Goal: Task Accomplishment & Management: Manage account settings

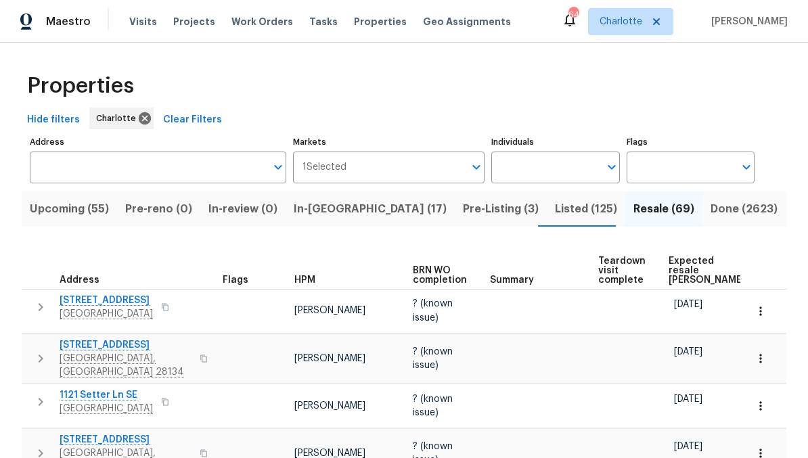
click at [183, 20] on span "Projects" at bounding box center [194, 22] width 42 height 14
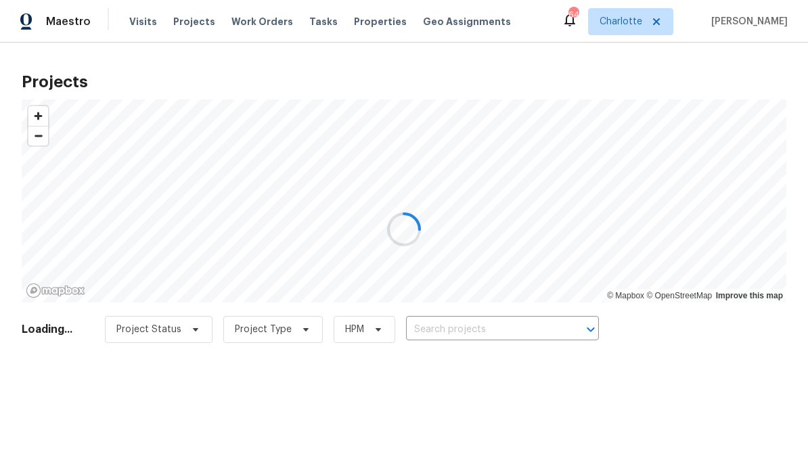
click at [508, 328] on div at bounding box center [404, 229] width 808 height 458
click at [517, 333] on div at bounding box center [404, 229] width 808 height 458
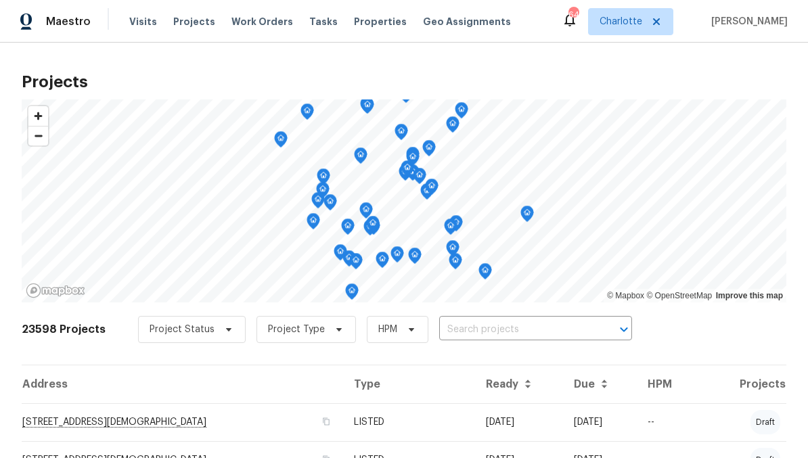
click at [542, 326] on input "text" at bounding box center [516, 329] width 155 height 21
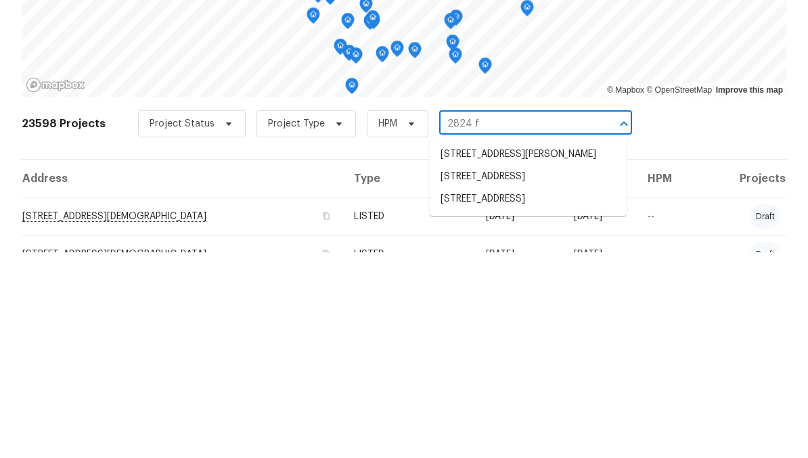
type input "2824 fa"
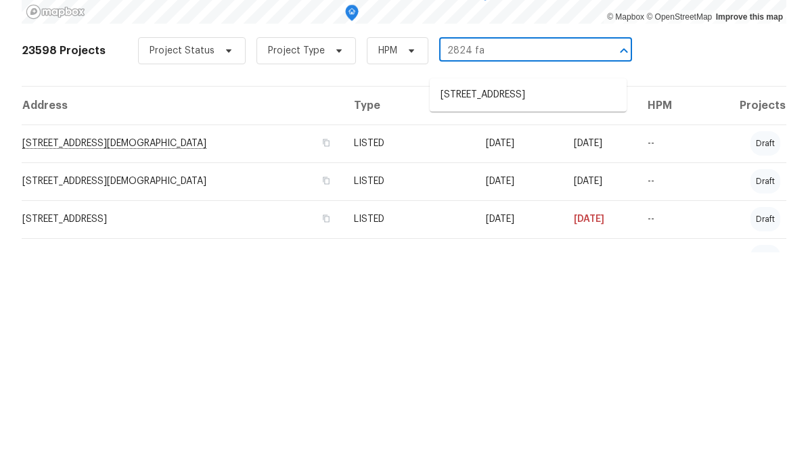
scroll to position [75, 0]
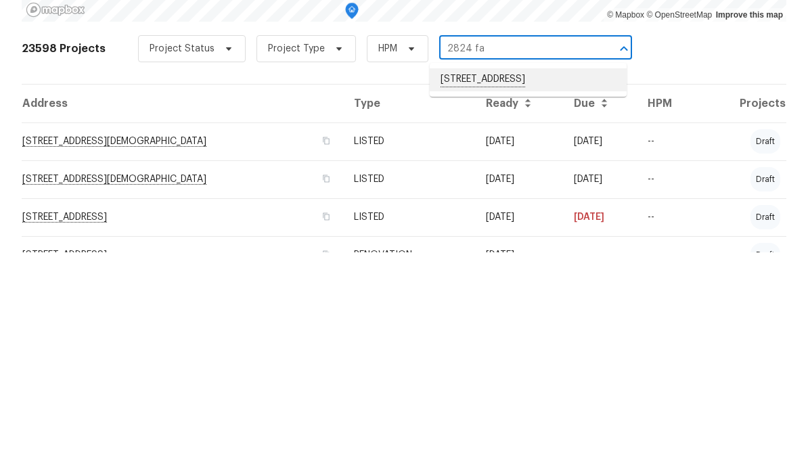
click at [551, 274] on li "2824 Fairstone Ave, Charlotte, NC 28269" at bounding box center [527, 285] width 197 height 23
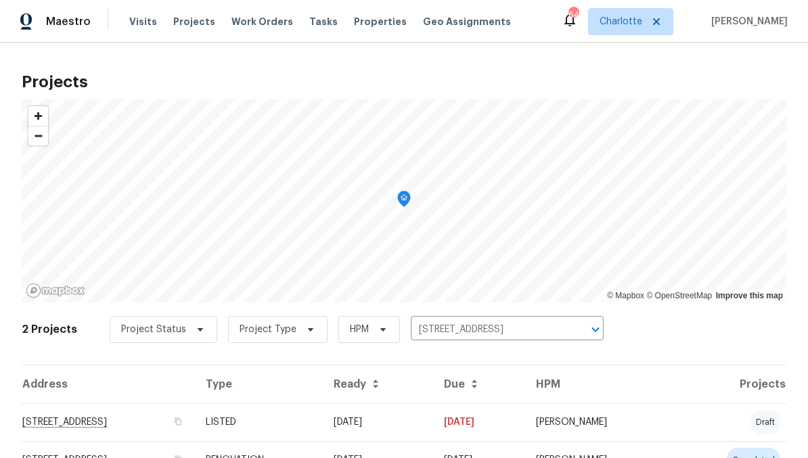
click at [323, 421] on td "LISTED" at bounding box center [259, 422] width 128 height 38
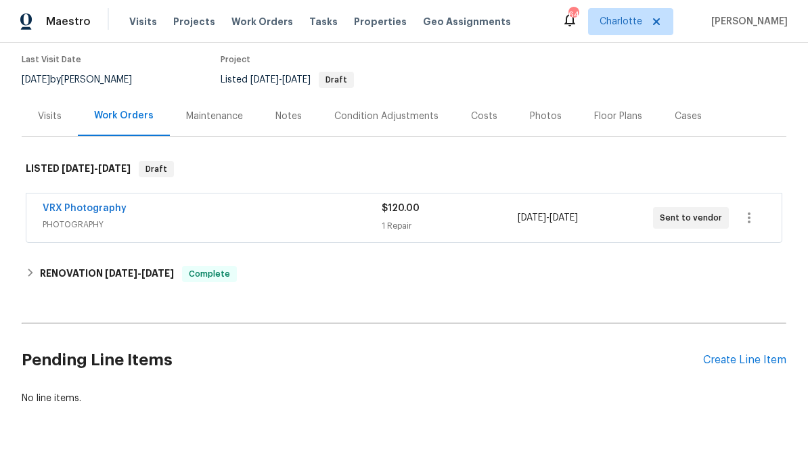
scroll to position [136, 0]
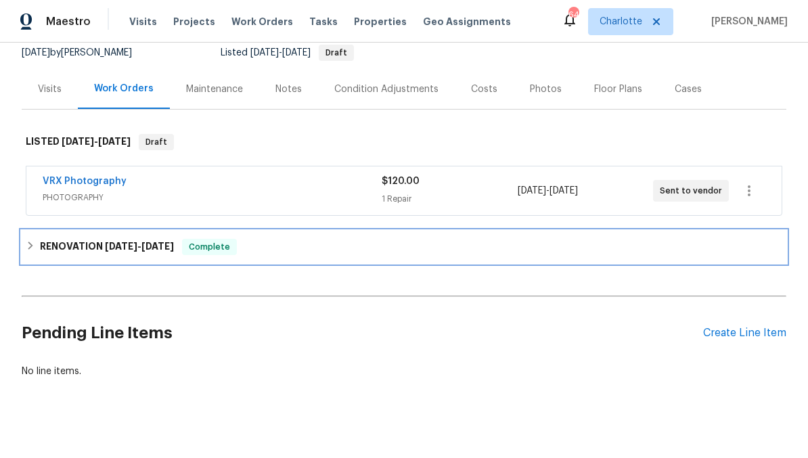
click at [279, 241] on div "RENOVATION 9/29/25 - 10/31/25 Complete" at bounding box center [404, 247] width 756 height 16
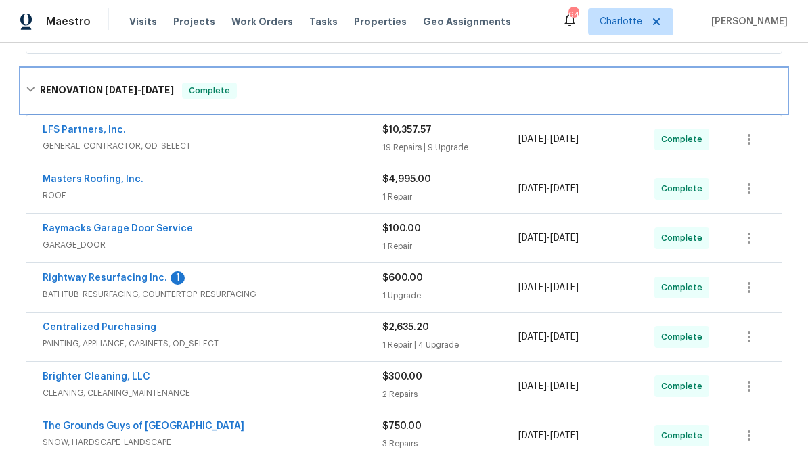
scroll to position [299, 0]
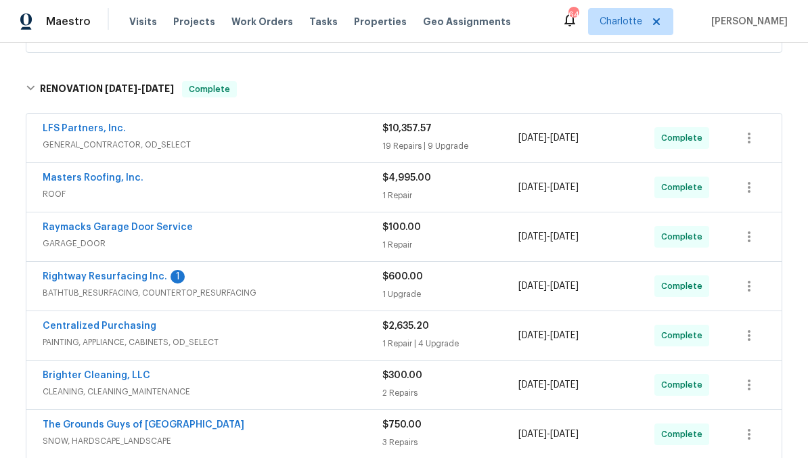
click at [120, 174] on link "Masters Roofing, Inc." at bounding box center [93, 177] width 101 height 9
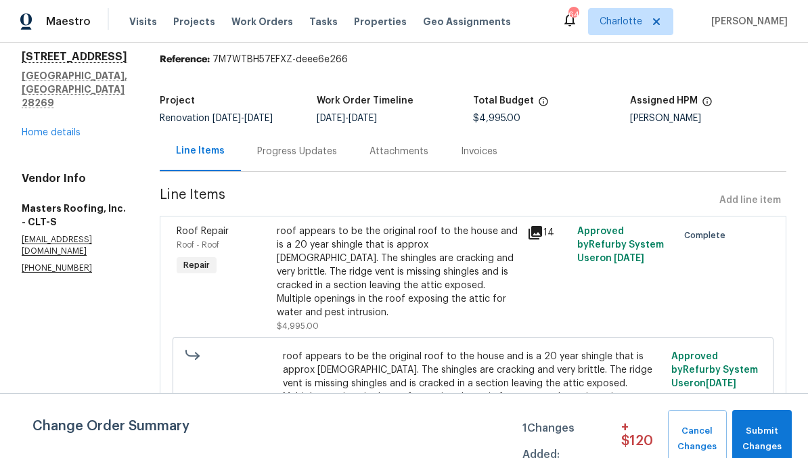
click at [319, 171] on div "Progress Updates" at bounding box center [297, 151] width 112 height 40
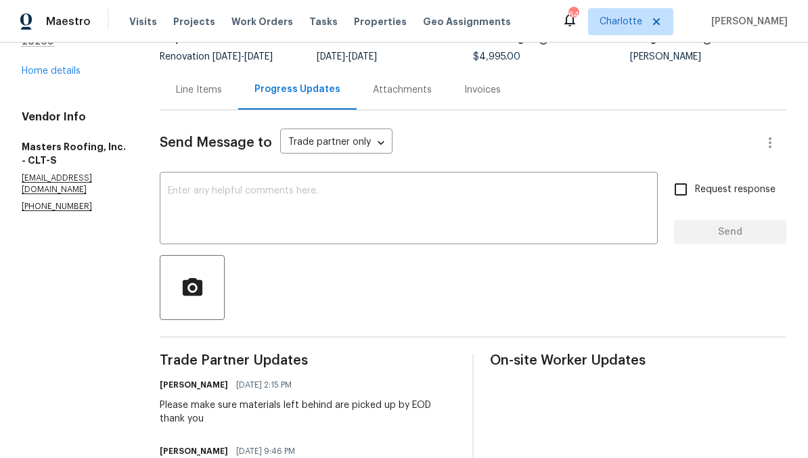
scroll to position [103, 0]
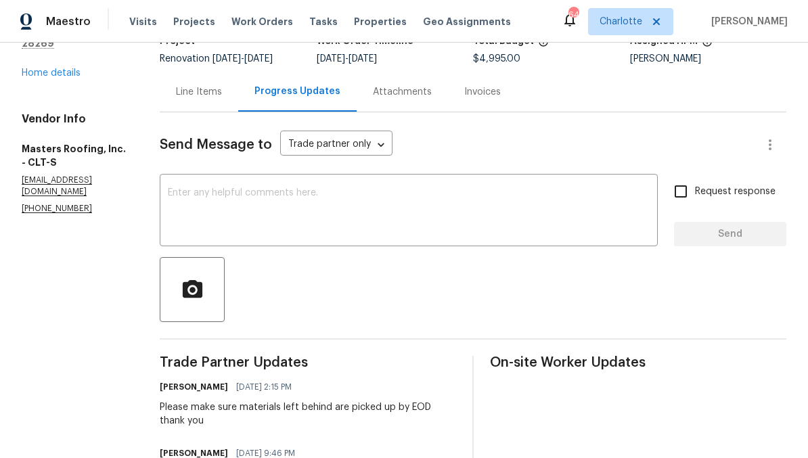
click at [202, 212] on textarea at bounding box center [409, 211] width 482 height 47
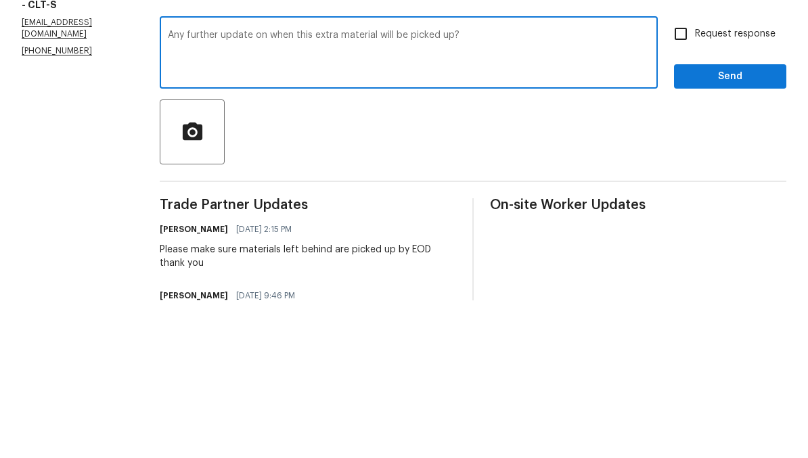
type textarea "Any further update on when this extra material will be picked up?"
click at [202, 257] on button "button" at bounding box center [192, 289] width 65 height 65
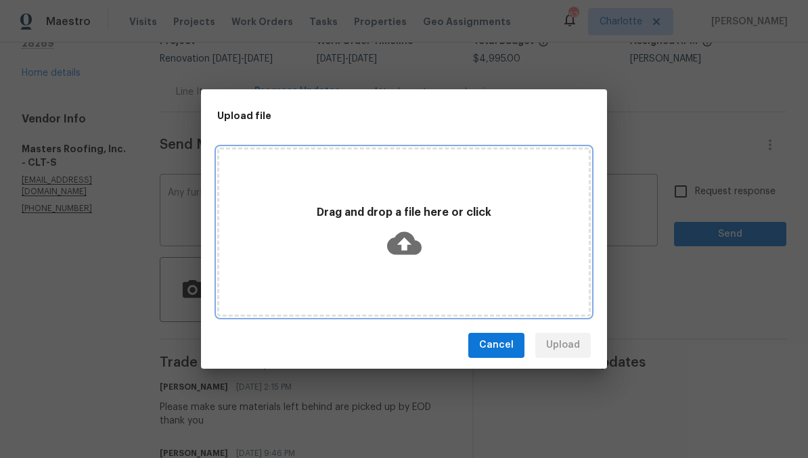
click at [399, 233] on icon at bounding box center [404, 242] width 34 height 23
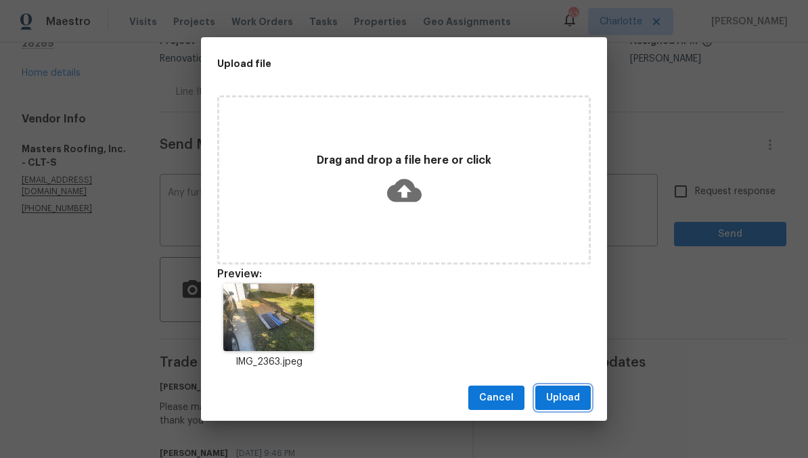
click at [569, 395] on span "Upload" at bounding box center [563, 398] width 34 height 17
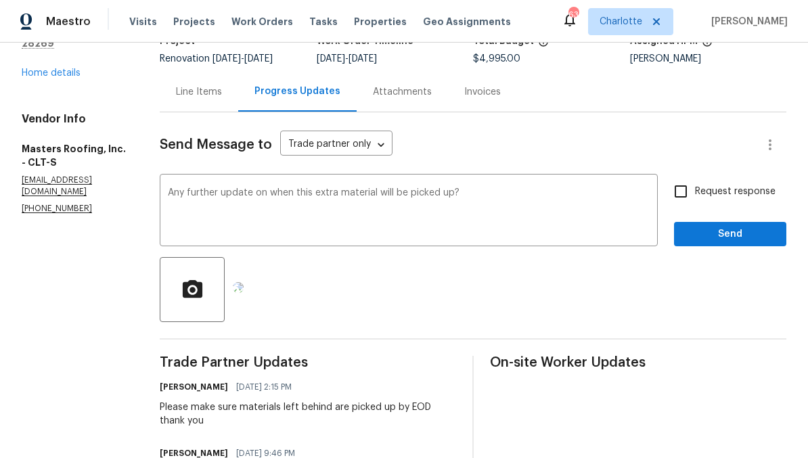
click at [752, 199] on span "Request response" at bounding box center [735, 192] width 80 height 14
click at [695, 205] on input "Request response" at bounding box center [680, 191] width 28 height 28
checkbox input "true"
click at [757, 241] on span "Send" at bounding box center [729, 234] width 91 height 17
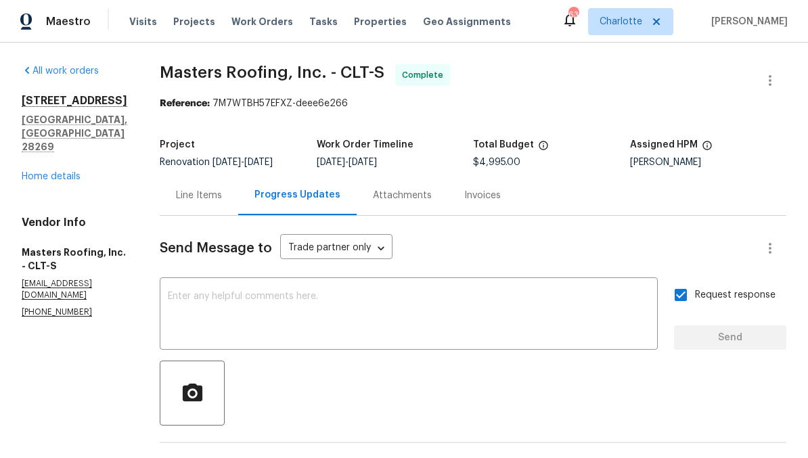
scroll to position [0, 0]
click at [37, 172] on link "Home details" at bounding box center [51, 176] width 59 height 9
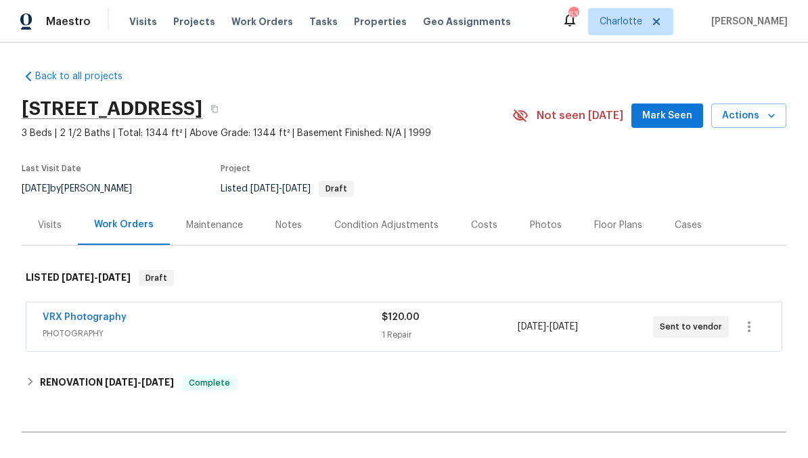
click at [207, 216] on div "Maintenance" at bounding box center [214, 225] width 89 height 40
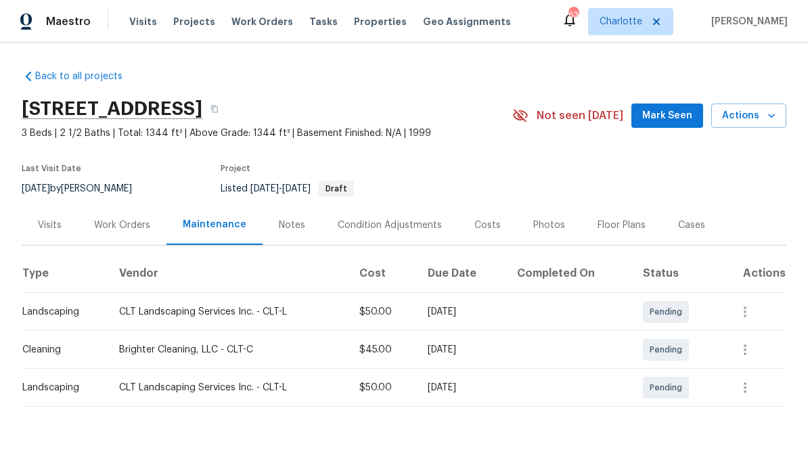
click at [119, 221] on div "Work Orders" at bounding box center [122, 225] width 56 height 14
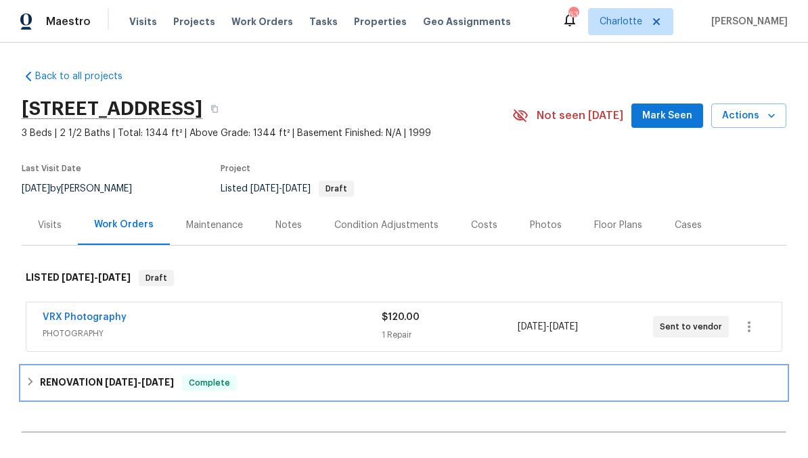
click at [107, 379] on span "9/29/25" at bounding box center [121, 381] width 32 height 9
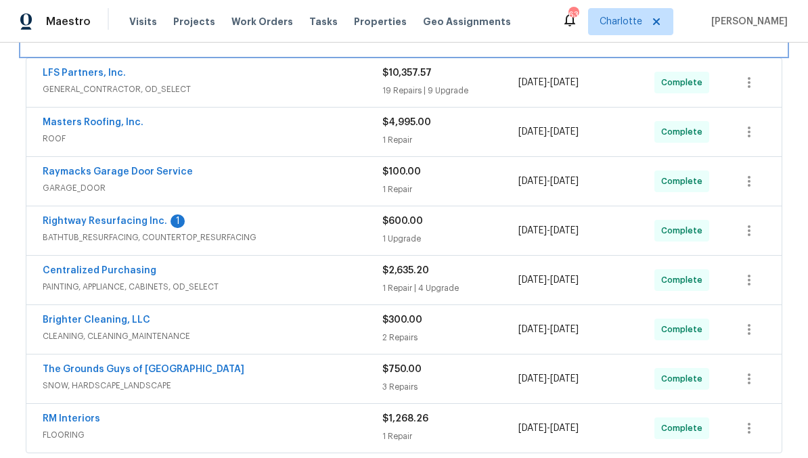
scroll to position [373, 0]
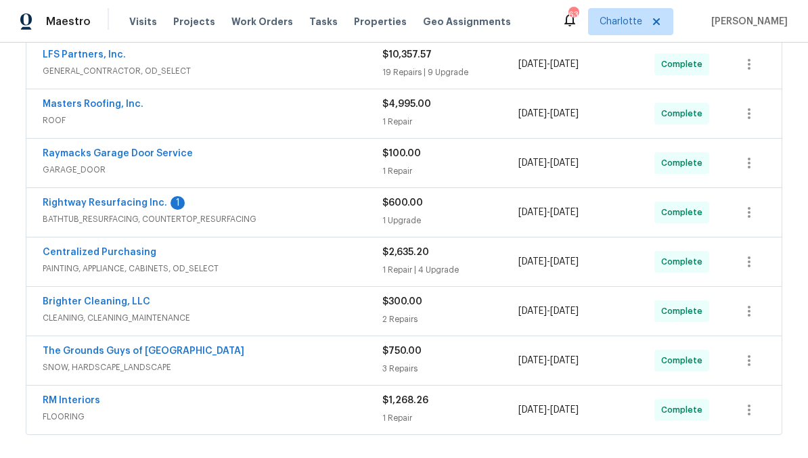
click at [278, 268] on span "PAINTING, APPLIANCE, CABINETS, OD_SELECT" at bounding box center [213, 269] width 340 height 14
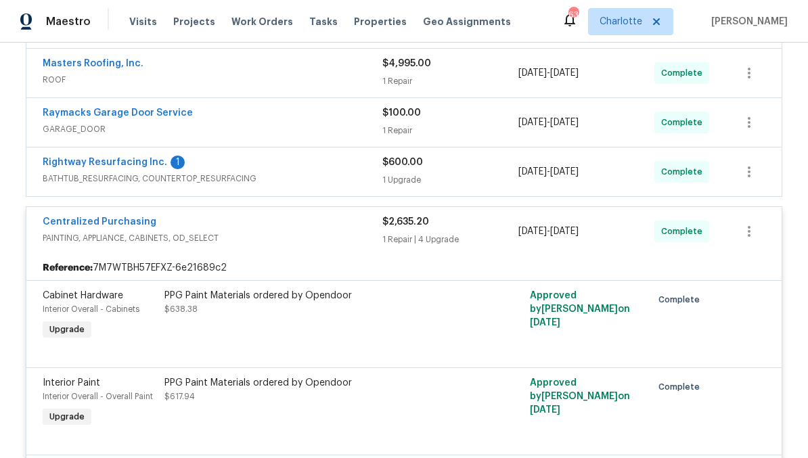
scroll to position [367, 0]
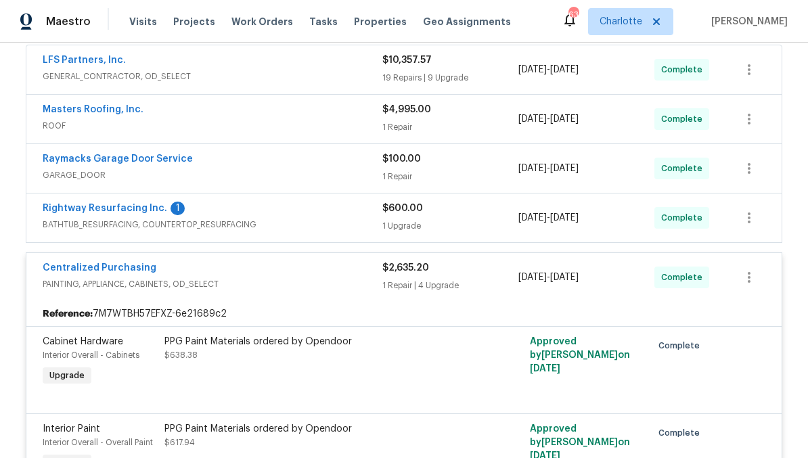
click at [271, 283] on span "PAINTING, APPLIANCE, CABINETS, OD_SELECT" at bounding box center [213, 284] width 340 height 14
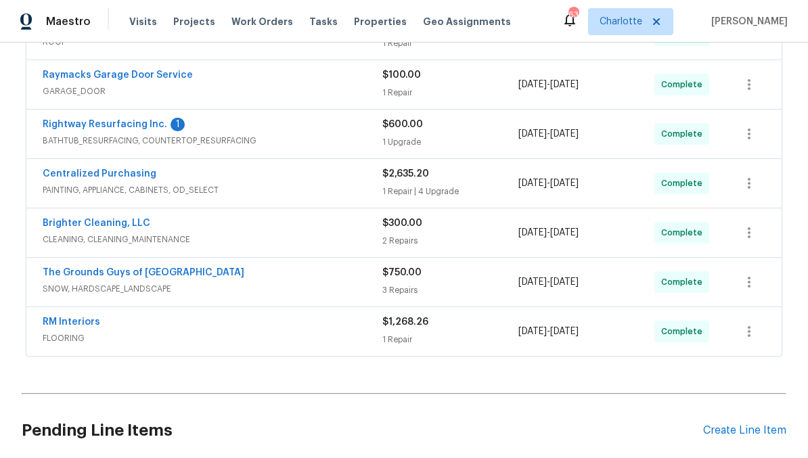
scroll to position [468, 0]
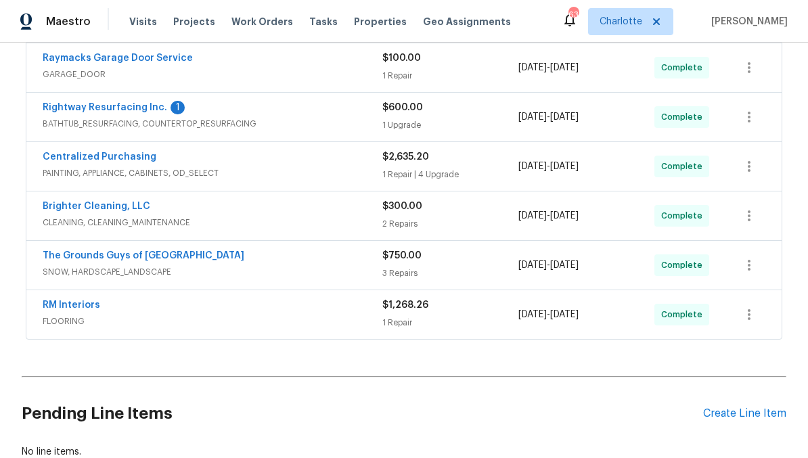
click at [191, 317] on span "FLOORING" at bounding box center [213, 321] width 340 height 14
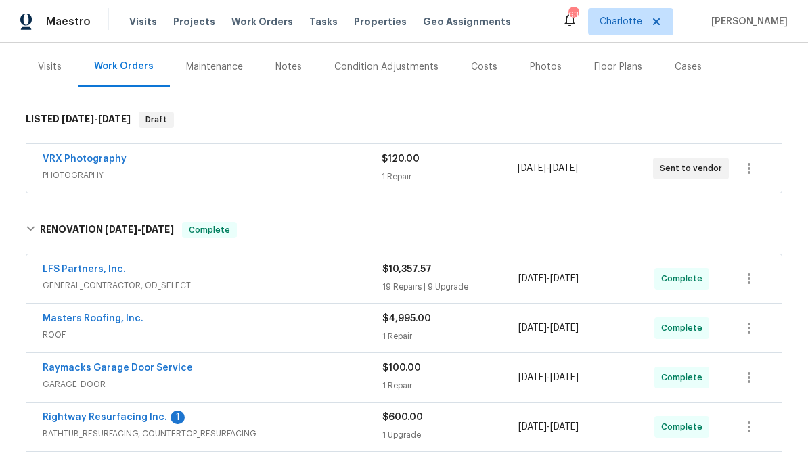
scroll to position [163, 0]
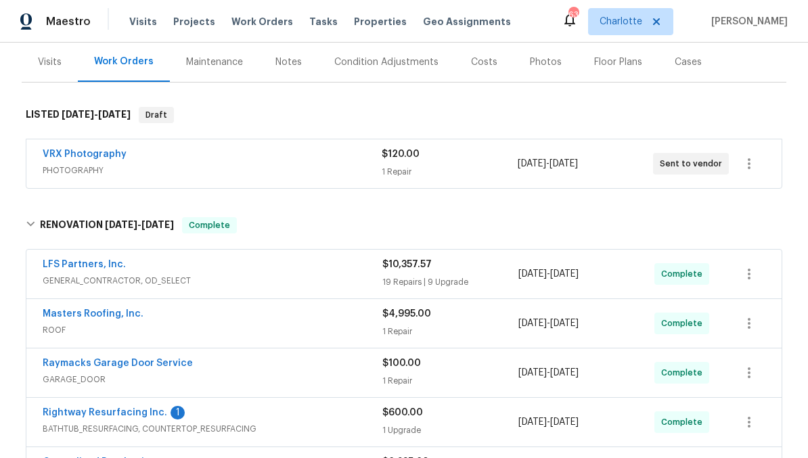
click at [281, 275] on span "GENERAL_CONTRACTOR, OD_SELECT" at bounding box center [213, 281] width 340 height 14
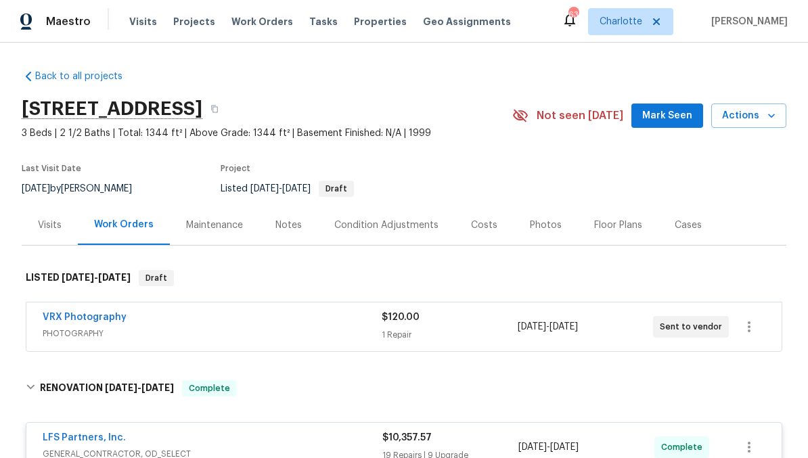
scroll to position [0, 0]
click at [487, 233] on div "Costs" at bounding box center [483, 225] width 59 height 40
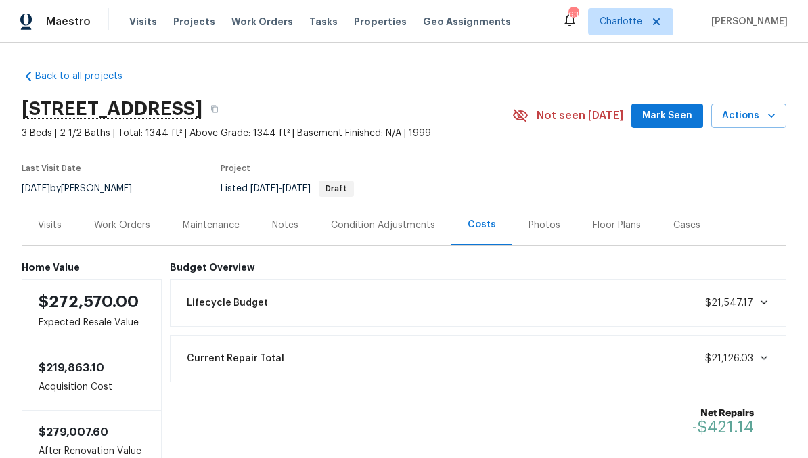
click at [118, 220] on div "Work Orders" at bounding box center [122, 225] width 56 height 14
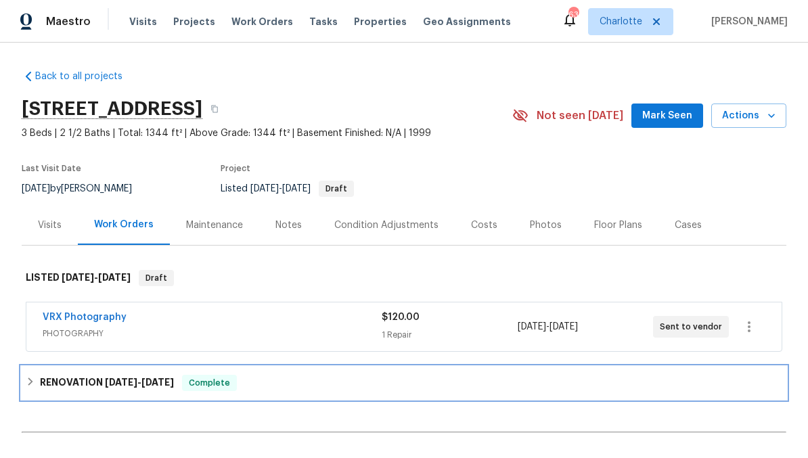
click at [68, 377] on h6 "RENOVATION 9/29/25 - 10/31/25" at bounding box center [107, 383] width 134 height 16
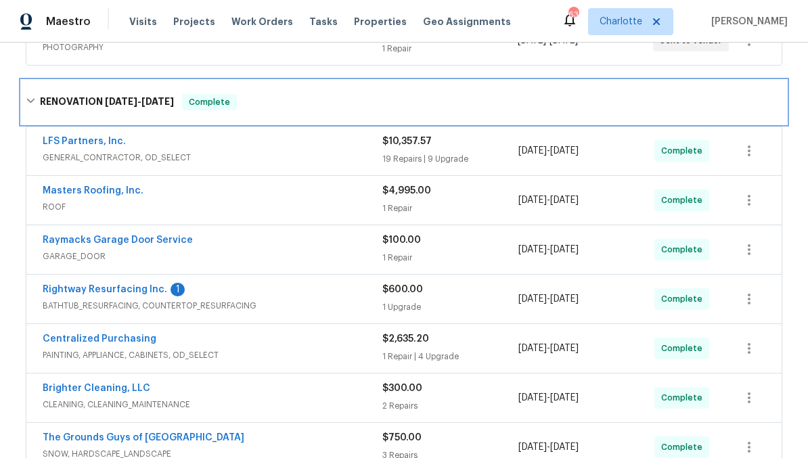
scroll to position [292, 0]
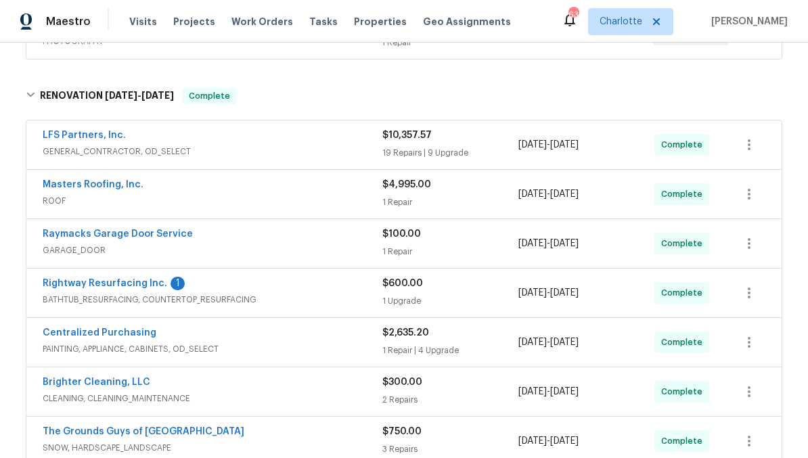
click at [50, 182] on link "Masters Roofing, Inc." at bounding box center [93, 184] width 101 height 9
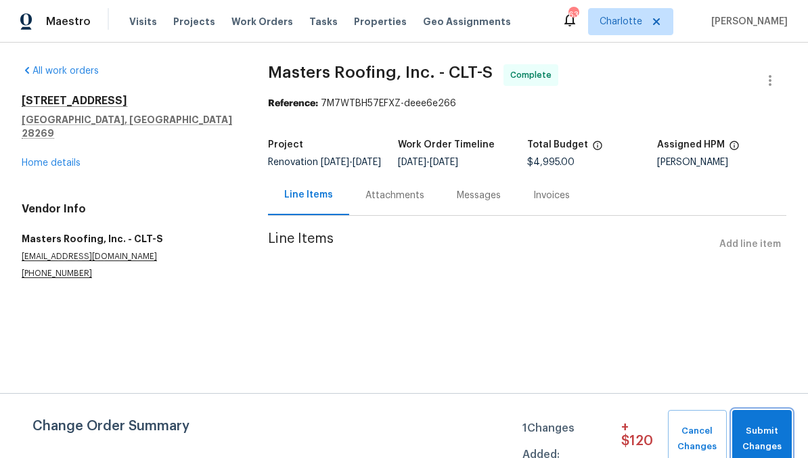
click at [770, 436] on span "Submit Changes" at bounding box center [762, 438] width 46 height 31
click at [374, 202] on div "Attachments" at bounding box center [394, 196] width 59 height 14
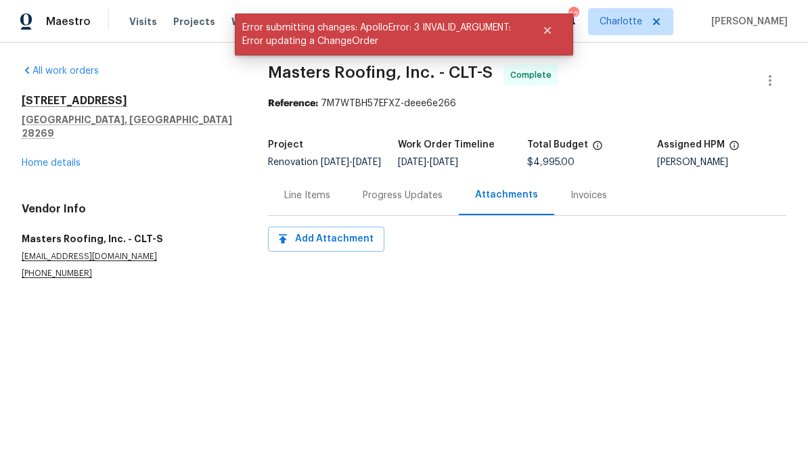
click at [420, 215] on div "Progress Updates" at bounding box center [402, 195] width 112 height 40
